Goal: Task Accomplishment & Management: Manage account settings

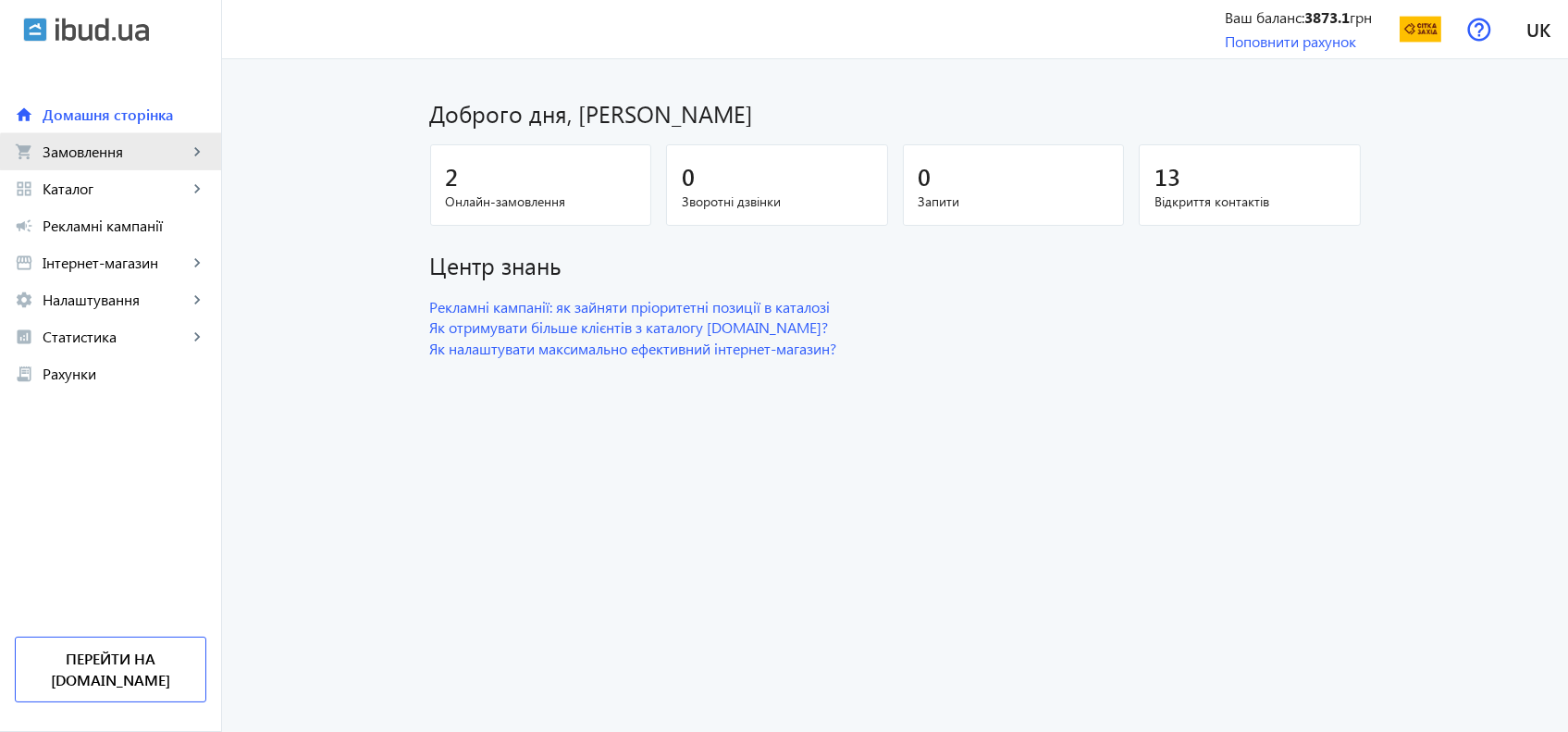
click at [152, 152] on span "Замовлення" at bounding box center [115, 152] width 145 height 19
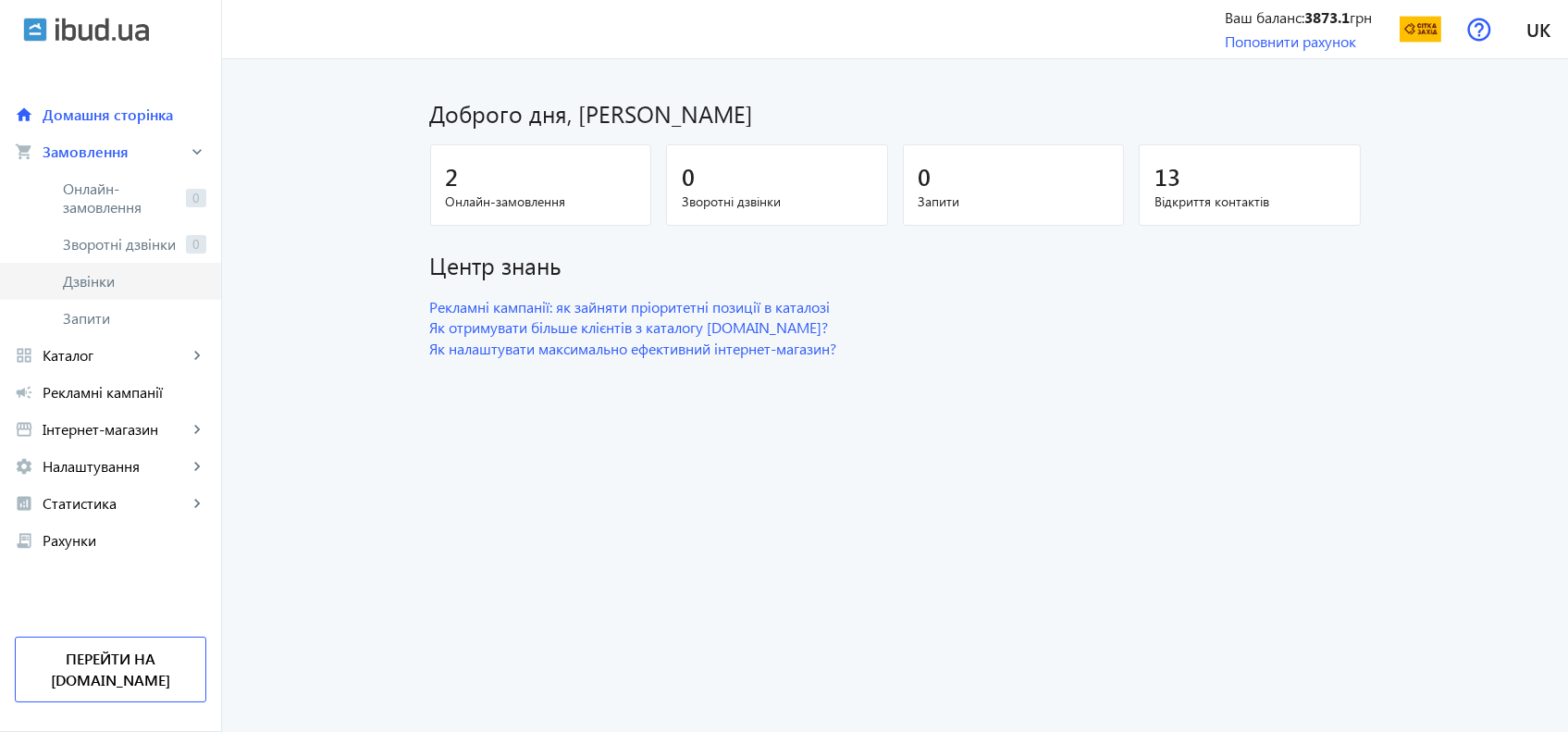
click at [116, 285] on span "Дзвінки" at bounding box center [134, 281] width 143 height 19
